Goal: Task Accomplishment & Management: Manage account settings

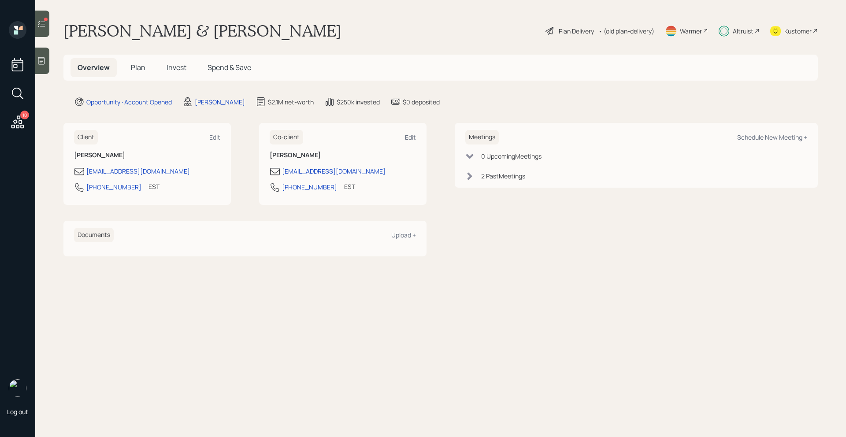
click at [40, 20] on icon at bounding box center [41, 23] width 9 height 9
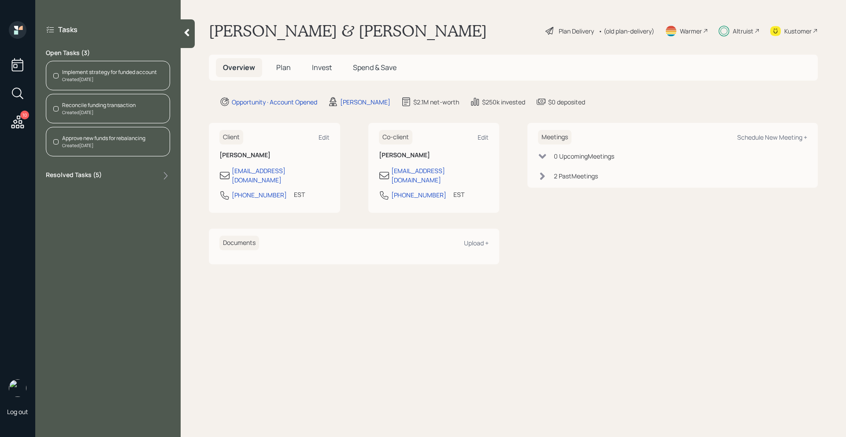
click at [118, 112] on div "Created [DATE]" at bounding box center [99, 112] width 74 height 7
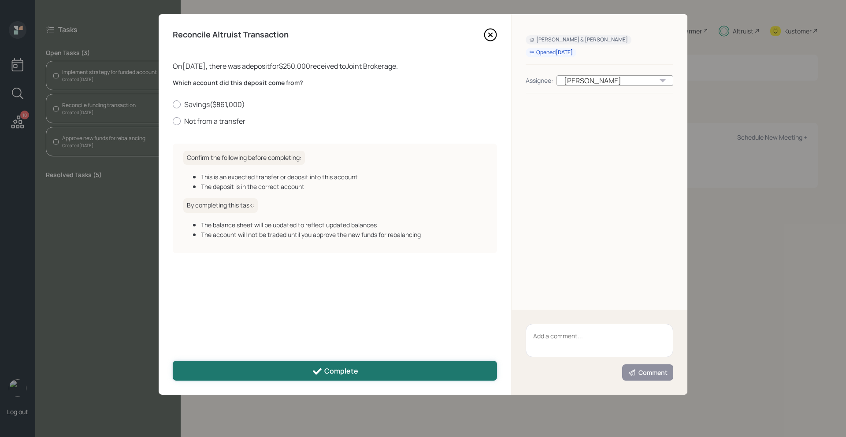
click at [344, 369] on div "Complete" at bounding box center [335, 371] width 46 height 11
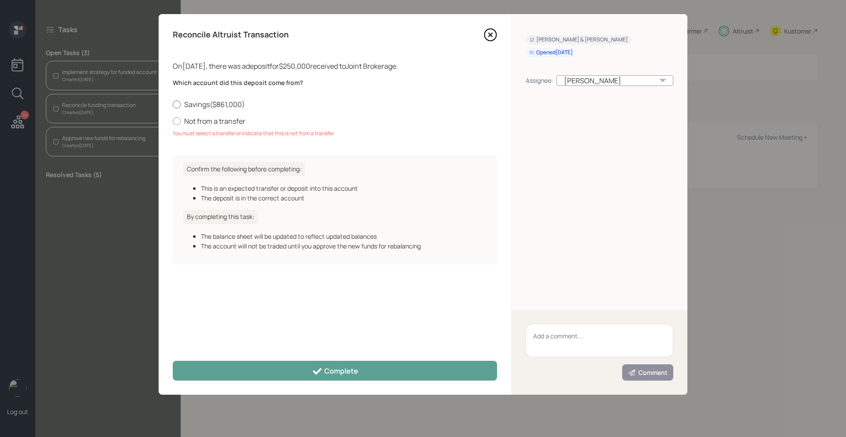
click at [200, 106] on label "Savings ( $861,000 )" at bounding box center [335, 105] width 324 height 10
click at [173, 104] on input "Savings ( $861,000 )" at bounding box center [172, 104] width 0 height 0
radio input "true"
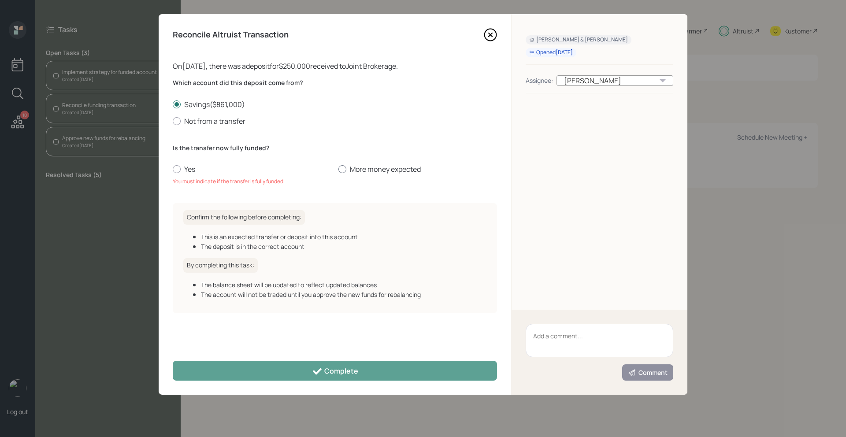
click at [400, 172] on label "More money expected" at bounding box center [417, 169] width 159 height 10
click at [338, 170] on input "More money expected" at bounding box center [338, 169] width 0 height 0
radio input "true"
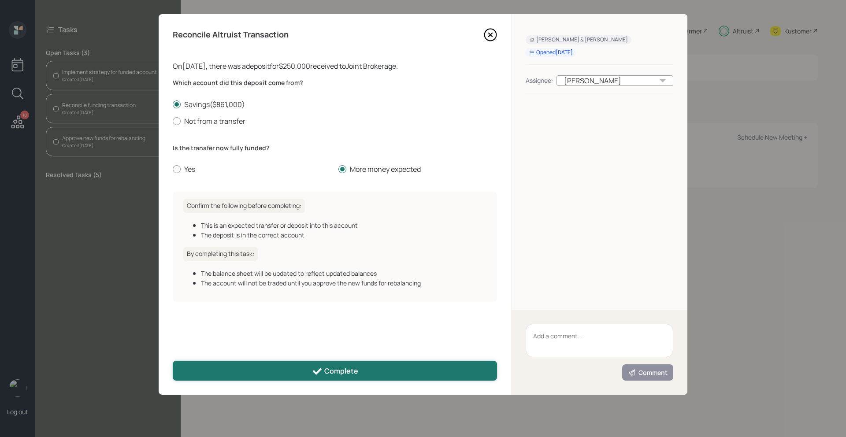
click at [365, 372] on button "Complete" at bounding box center [335, 371] width 324 height 20
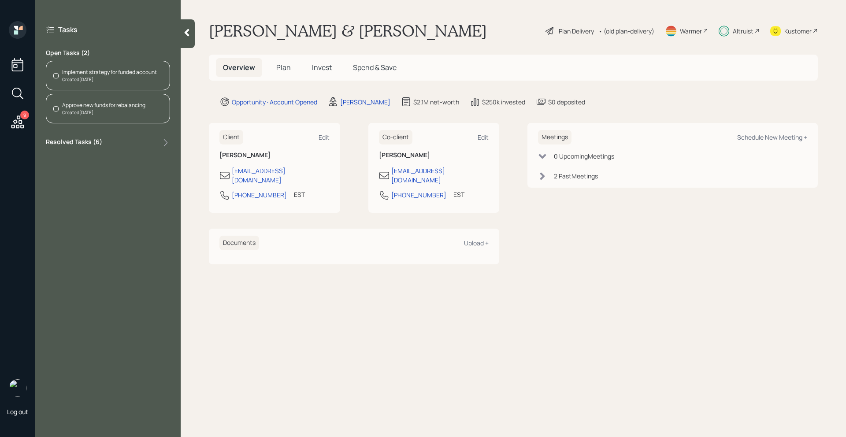
click at [125, 83] on div "Implement strategy for funded account Created [DATE]" at bounding box center [108, 76] width 124 height 30
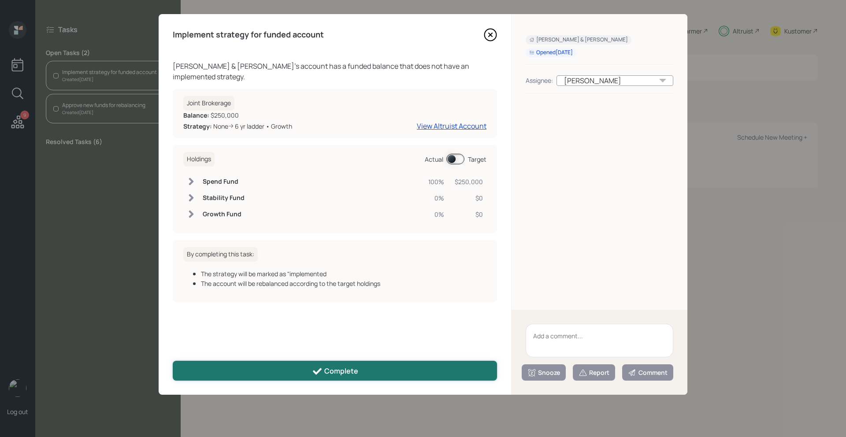
click at [334, 375] on div "Complete" at bounding box center [335, 371] width 46 height 11
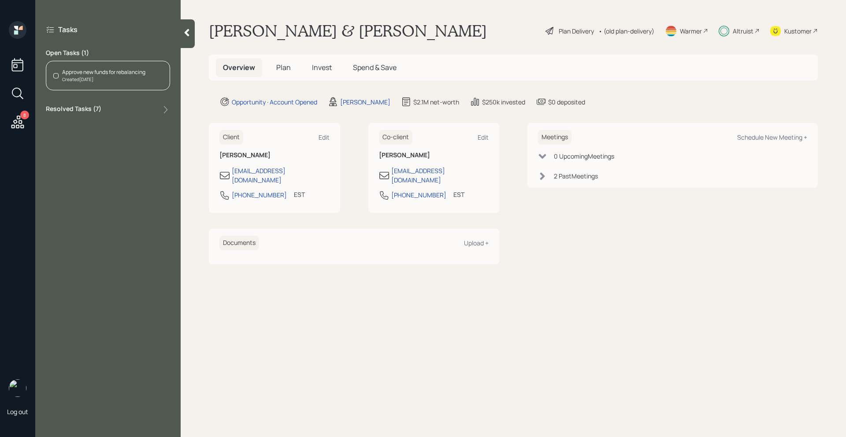
click at [323, 70] on span "Invest" at bounding box center [322, 68] width 20 height 10
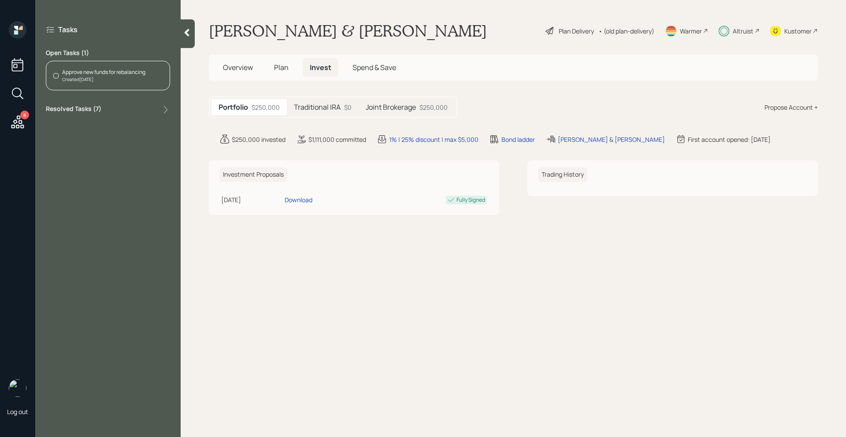
click at [324, 107] on h5 "Traditional IRA" at bounding box center [317, 107] width 47 height 8
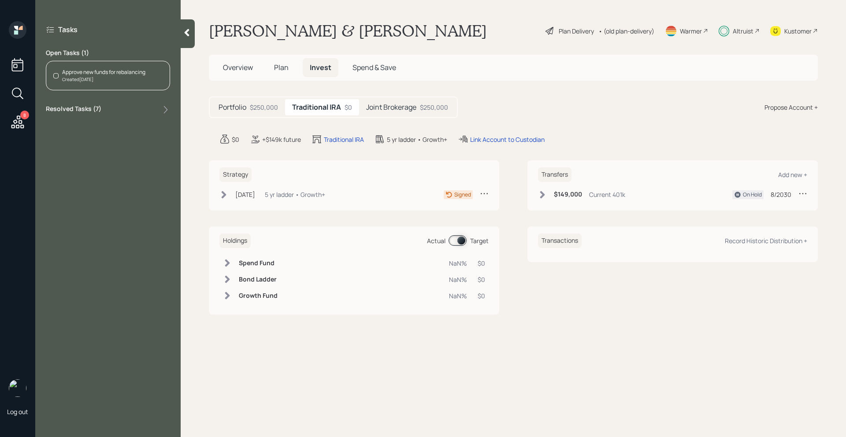
click at [109, 79] on div "Created [DATE]" at bounding box center [103, 79] width 83 height 7
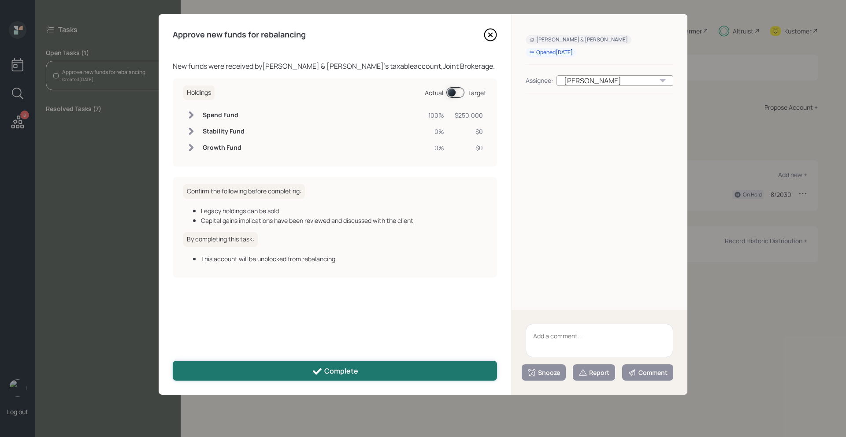
click at [354, 376] on div "Complete" at bounding box center [335, 371] width 46 height 11
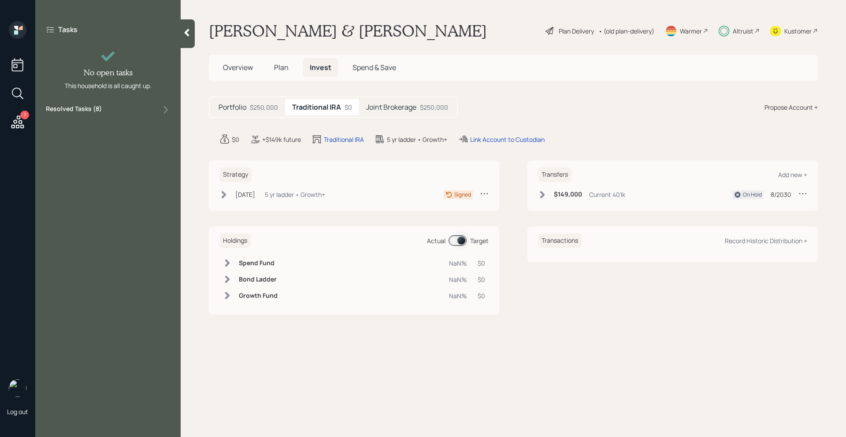
click at [382, 116] on div "Portfolio $250,000 Traditional IRA $0 Joint Brokerage $250,000" at bounding box center [333, 107] width 249 height 22
click at [382, 110] on h5 "Joint Brokerage" at bounding box center [391, 107] width 50 height 8
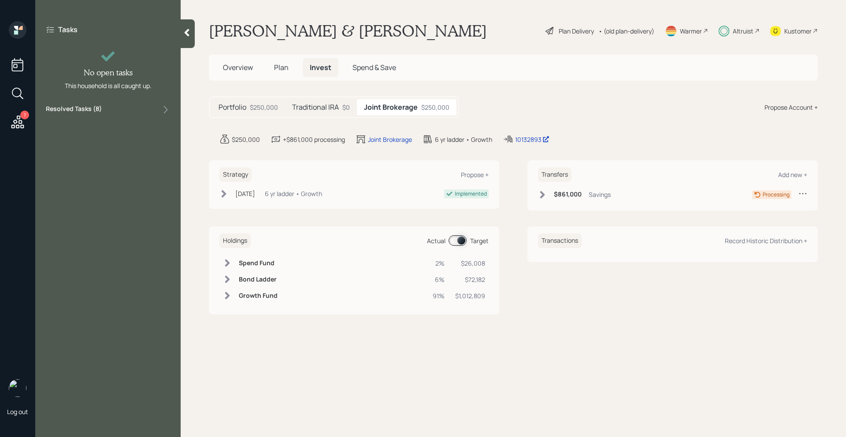
click at [543, 192] on icon at bounding box center [542, 194] width 9 height 9
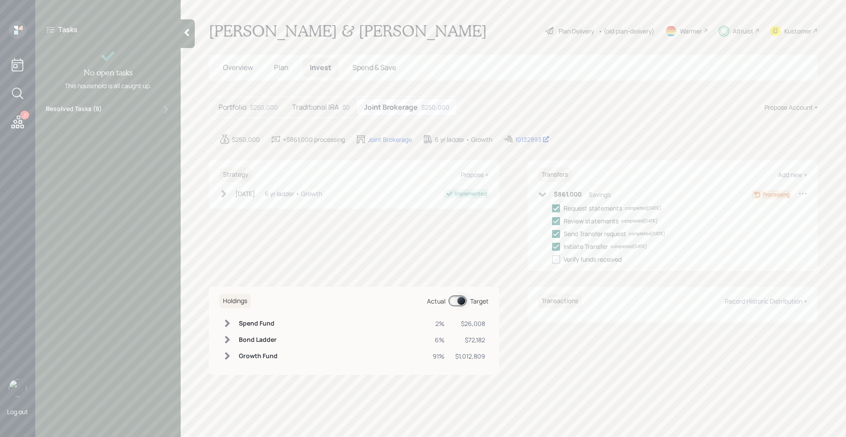
click at [543, 192] on icon at bounding box center [542, 194] width 9 height 9
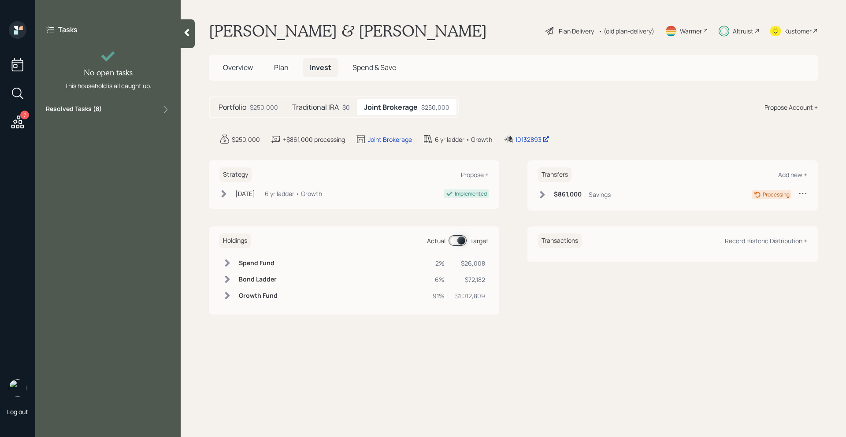
click at [192, 48] on main "Nicki & [PERSON_NAME] Plan Delivery • (old plan-delivery) Warmer Altruist Kusto…" at bounding box center [513, 218] width 665 height 437
click at [16, 129] on icon at bounding box center [18, 122] width 16 height 16
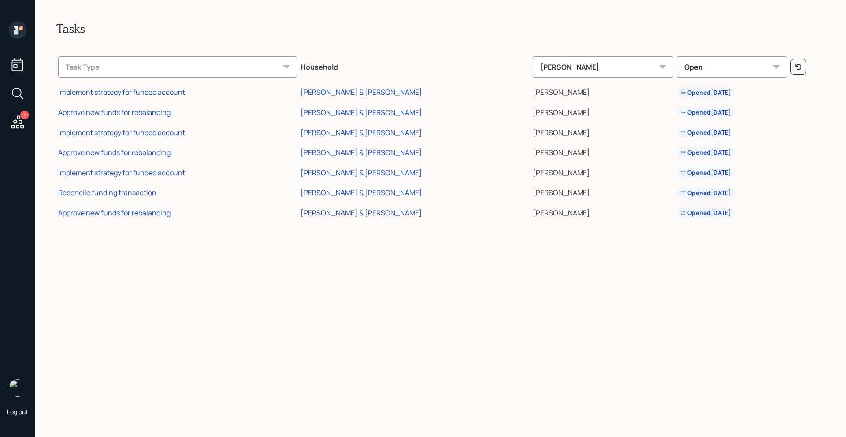
click at [371, 213] on div "[PERSON_NAME] & [PERSON_NAME]" at bounding box center [362, 213] width 122 height 10
